Goal: Information Seeking & Learning: Learn about a topic

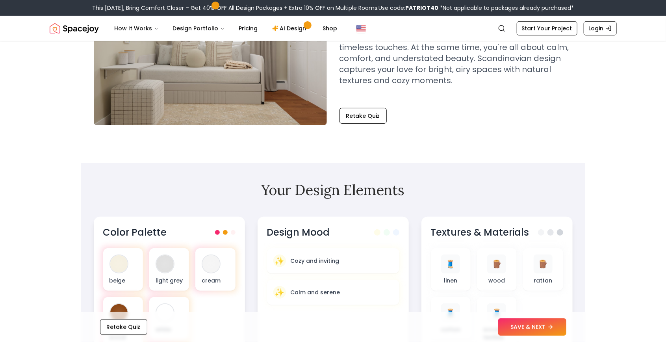
scroll to position [198, 0]
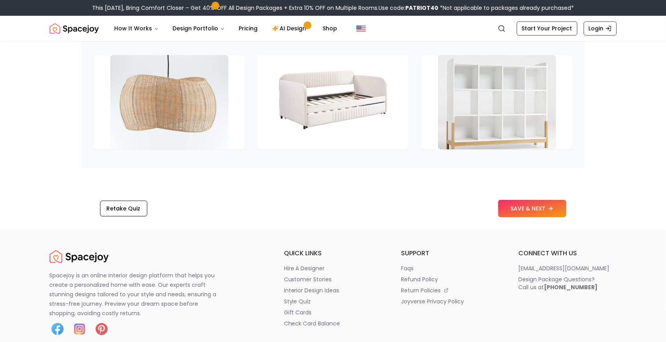
scroll to position [1087, 0]
